Goal: Book appointment/travel/reservation

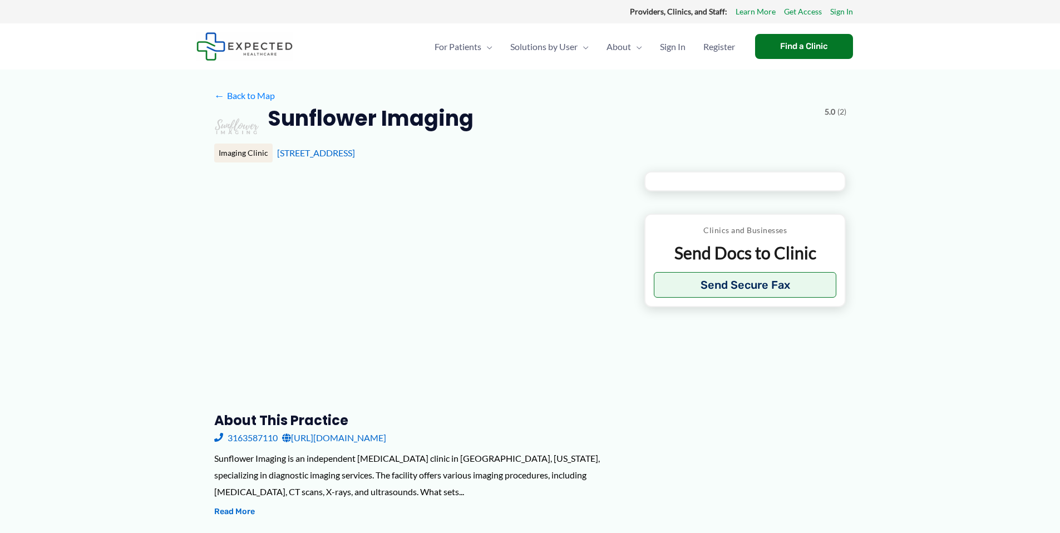
type input "**********"
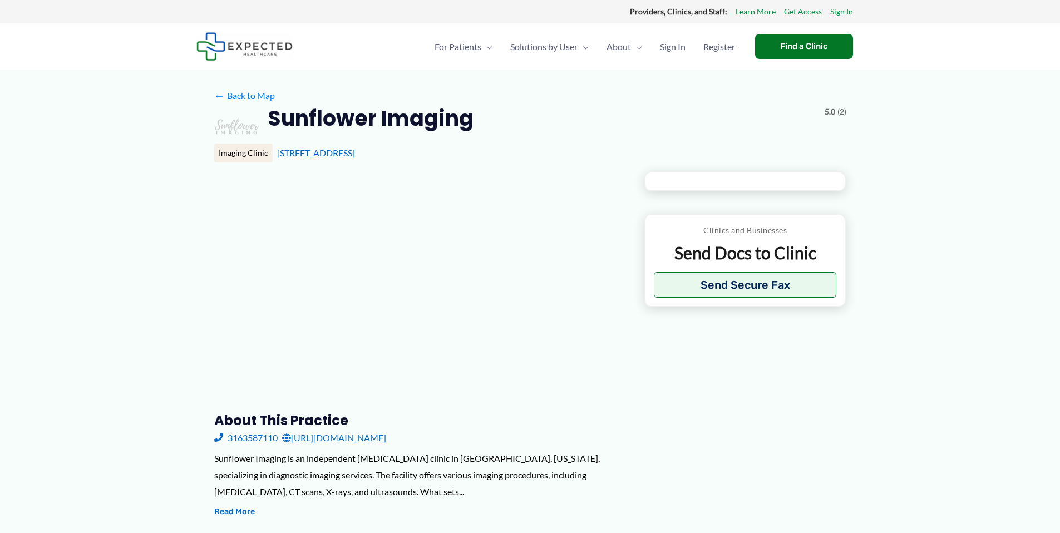
type input "**********"
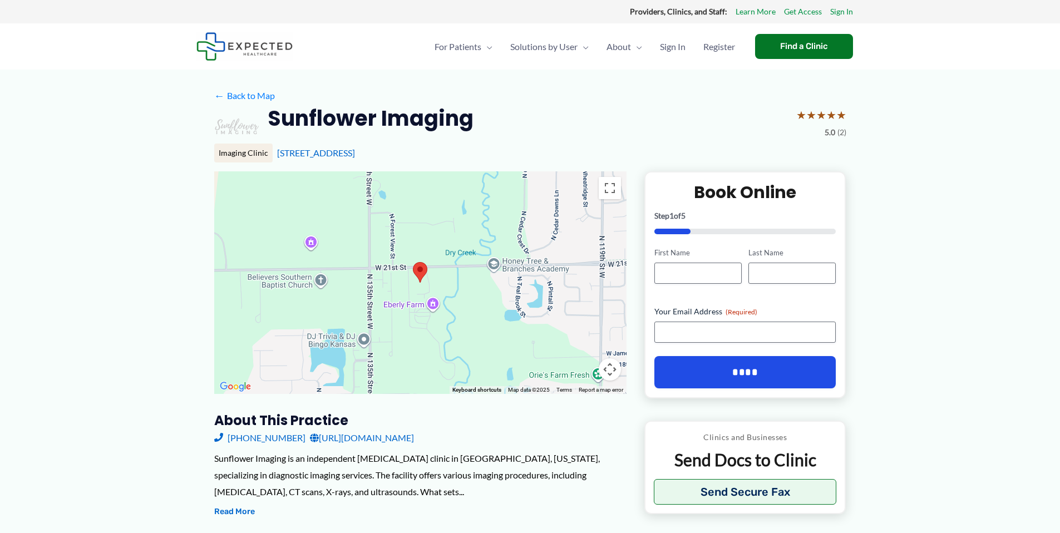
click at [249, 48] on img at bounding box center [244, 46] width 96 height 28
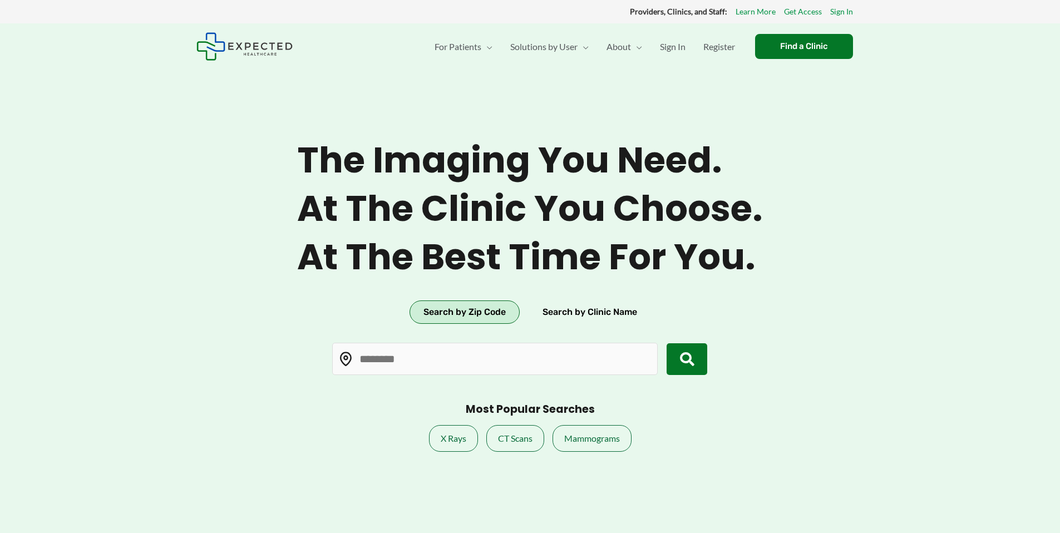
type input "*****"
